Goal: Check status: Check status

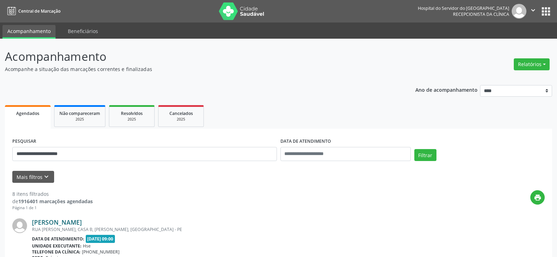
click at [77, 221] on link "[PERSON_NAME]" at bounding box center [57, 222] width 50 height 8
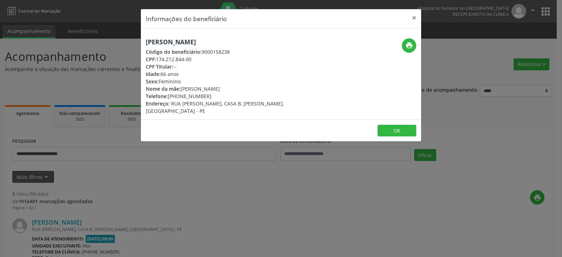
click at [214, 98] on div "Telefone: [PHONE_NUMBER]" at bounding box center [234, 95] width 177 height 7
click at [209, 98] on div "Telefone: [PHONE_NUMBER]" at bounding box center [234, 95] width 177 height 7
click at [192, 97] on div "Telefone: [PHONE_NUMBER]" at bounding box center [234, 95] width 177 height 7
click at [226, 101] on span "RUA [PERSON_NAME], CASA B, [PERSON_NAME], [GEOGRAPHIC_DATA] - PE" at bounding box center [215, 107] width 138 height 14
click at [214, 96] on div "Telefone: [PHONE_NUMBER]" at bounding box center [234, 95] width 177 height 7
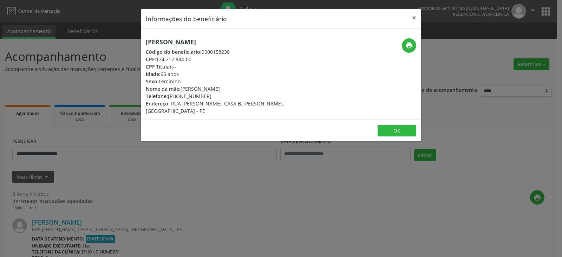
click at [406, 11] on header "Informações do beneficiário ×" at bounding box center [281, 18] width 280 height 19
click at [409, 18] on button "×" at bounding box center [414, 17] width 14 height 17
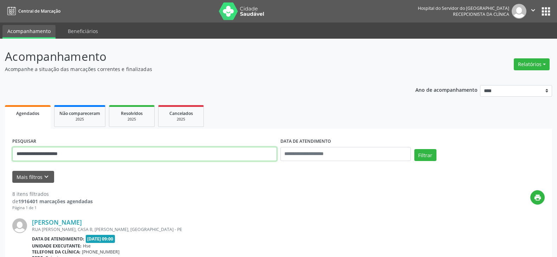
drag, startPoint x: 97, startPoint y: 153, endPoint x: 0, endPoint y: 147, distance: 97.5
